Goal: Transaction & Acquisition: Download file/media

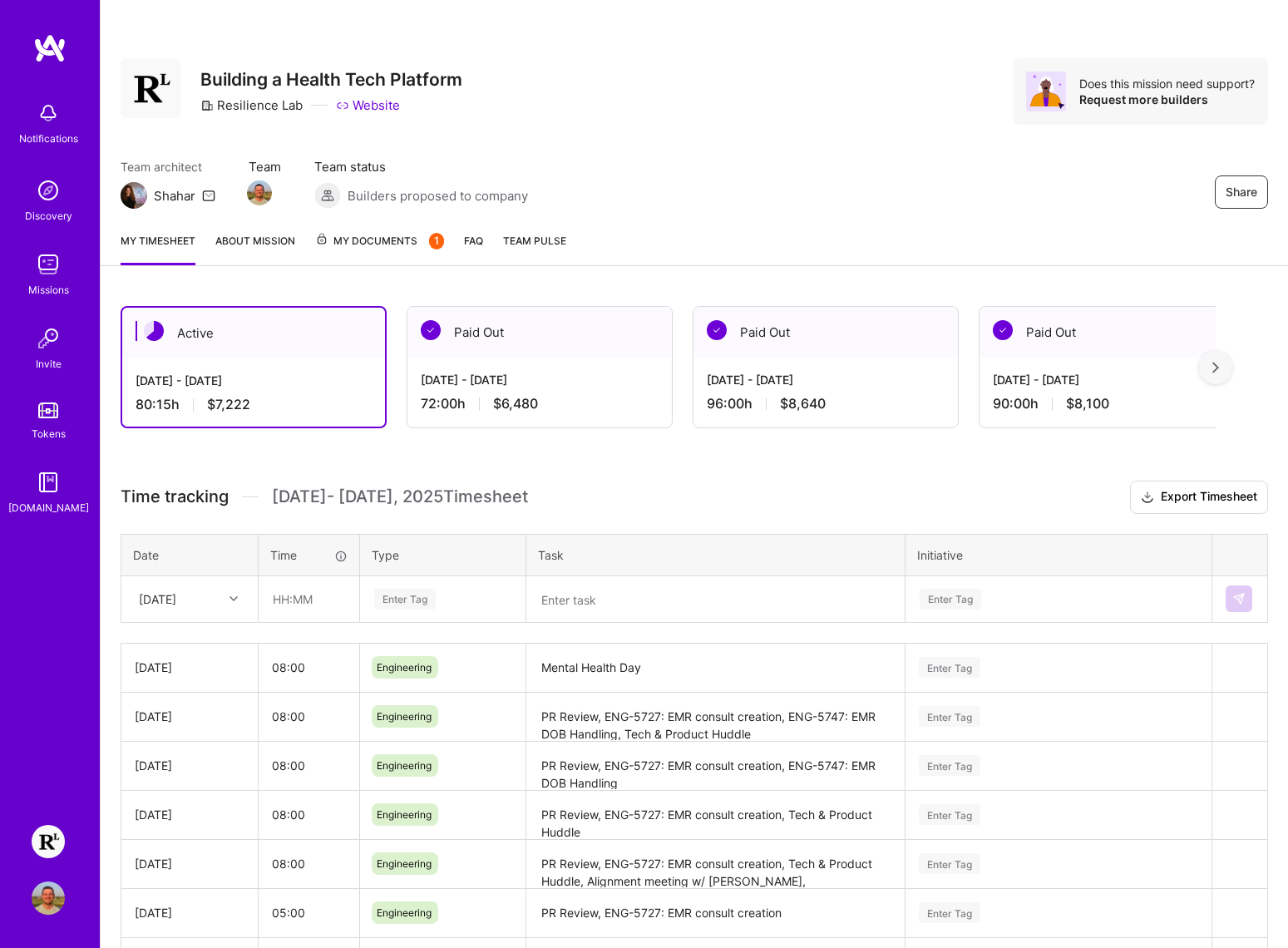
click at [390, 245] on span "My Documents 1" at bounding box center [379, 241] width 129 height 19
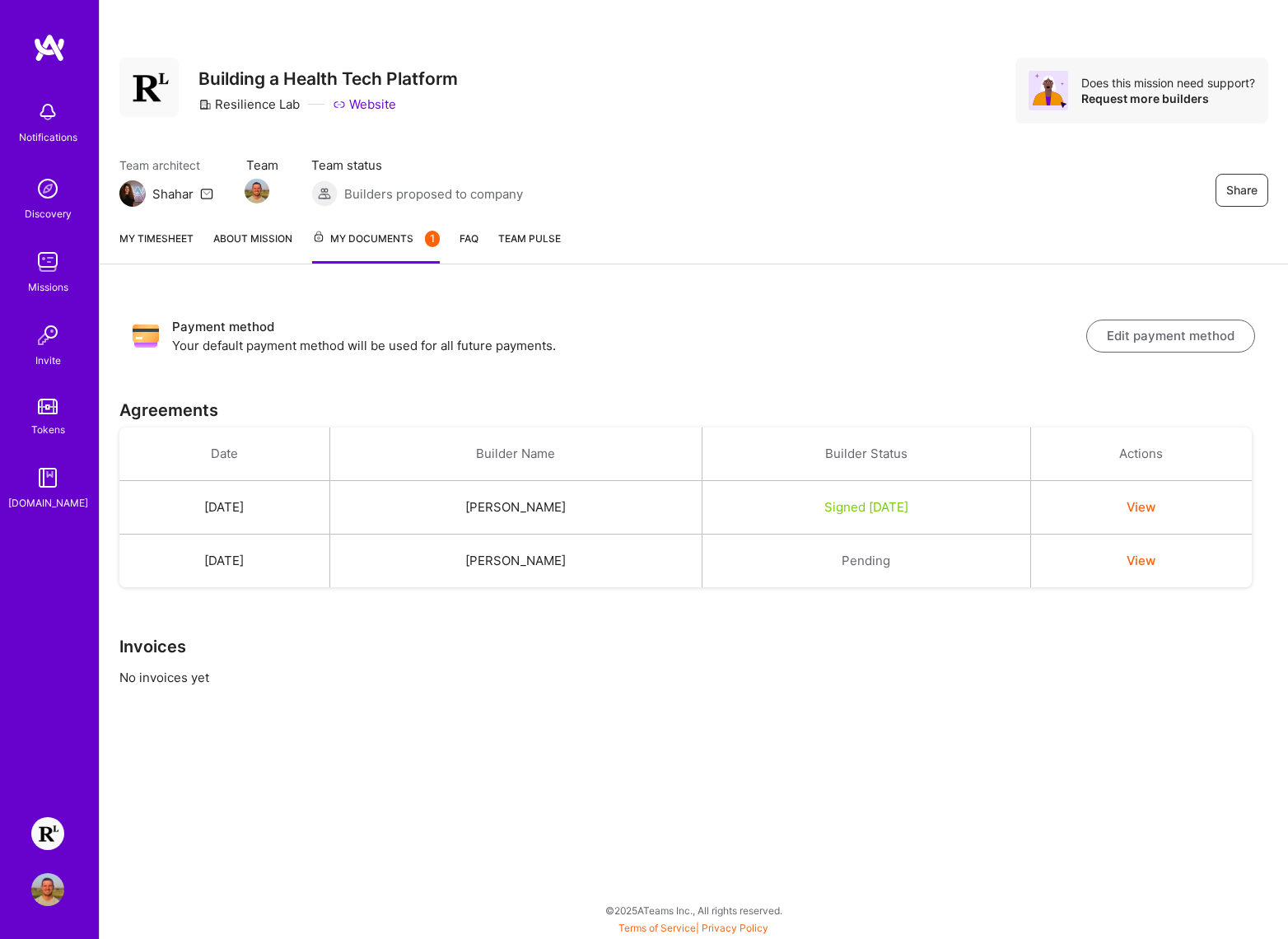
click at [1153, 504] on button "View" at bounding box center [1140, 507] width 28 height 18
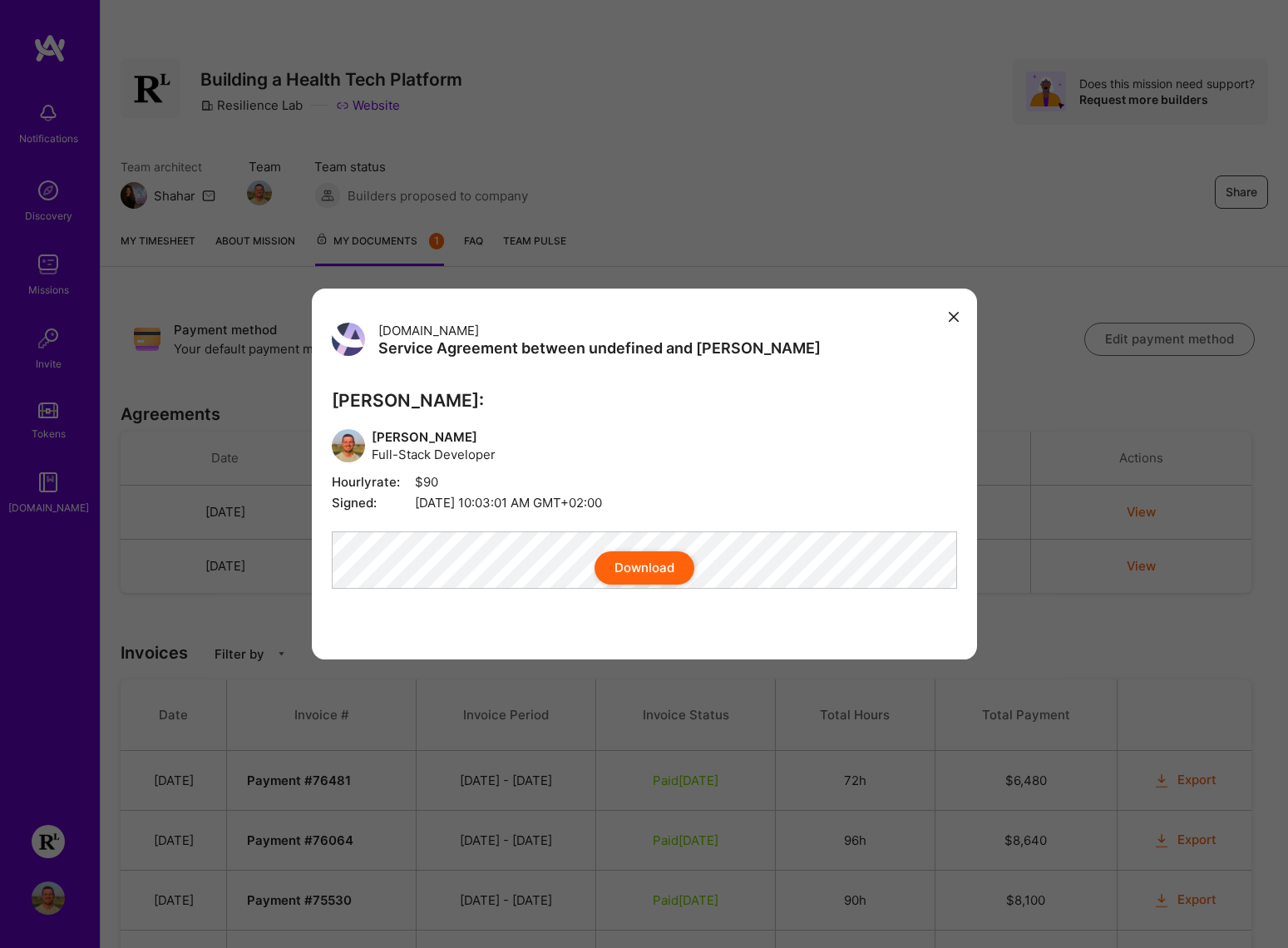
click at [661, 577] on button "Download" at bounding box center [644, 568] width 100 height 34
